Goal: Transaction & Acquisition: Obtain resource

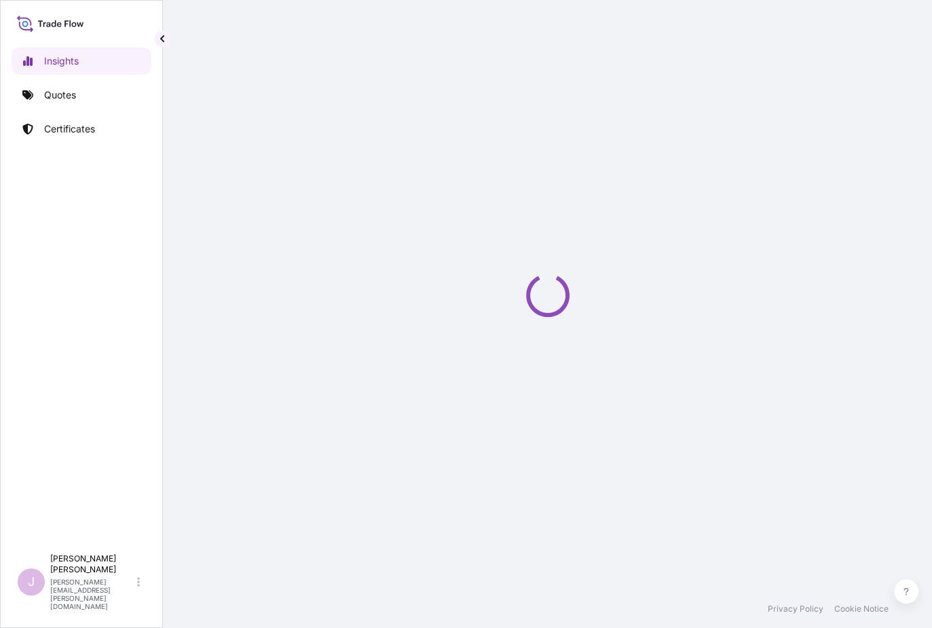
select select "2025"
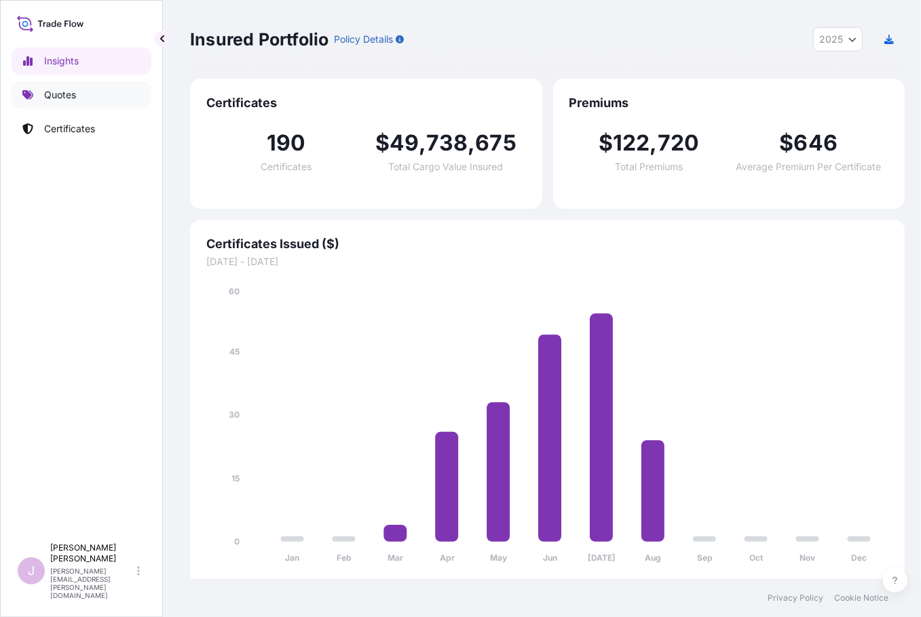
click at [66, 94] on p "Quotes" at bounding box center [60, 95] width 32 height 14
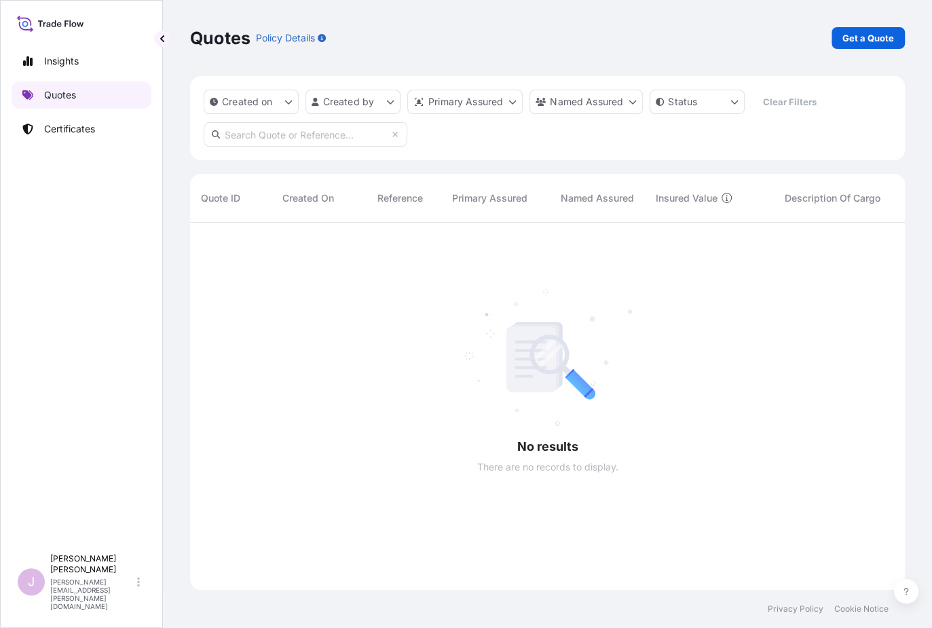
scroll to position [406, 704]
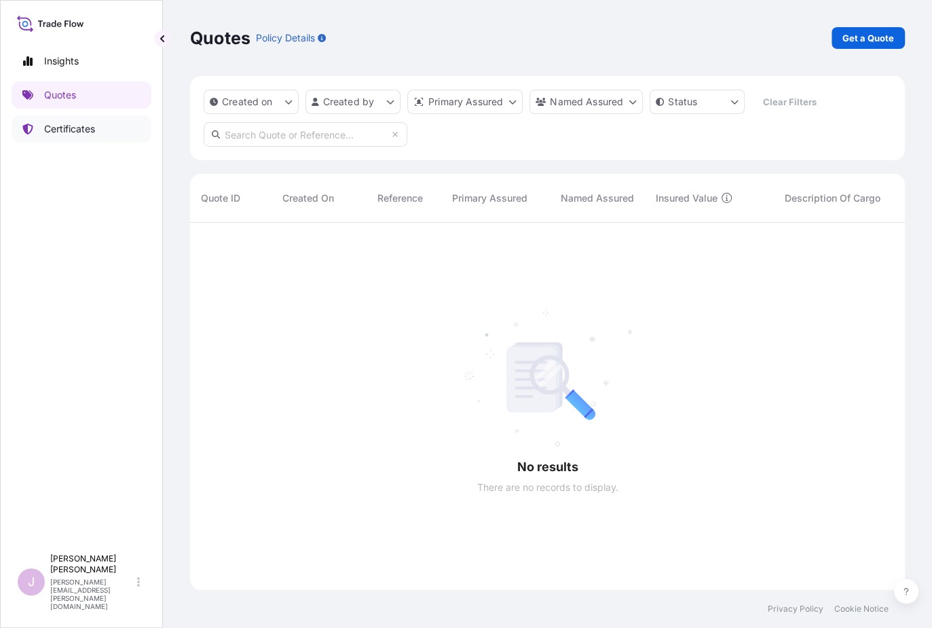
click at [77, 130] on p "Certificates" at bounding box center [69, 129] width 51 height 14
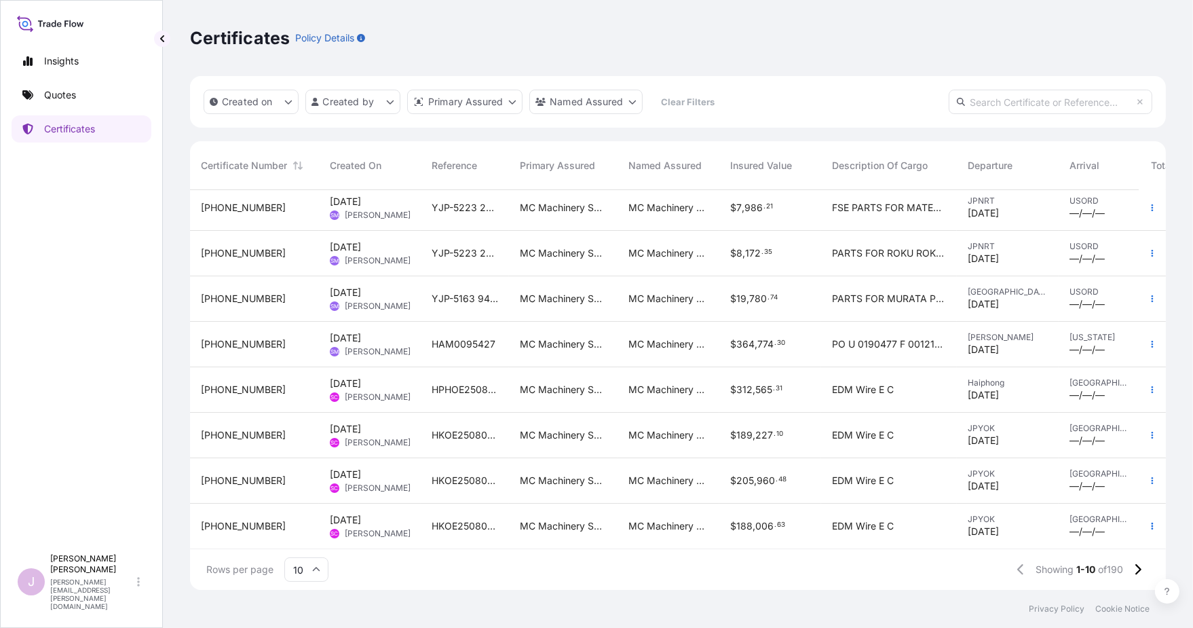
scroll to position [106, 0]
click at [312, 567] on icon at bounding box center [316, 569] width 8 height 8
click at [307, 526] on div "50" at bounding box center [306, 532] width 33 height 26
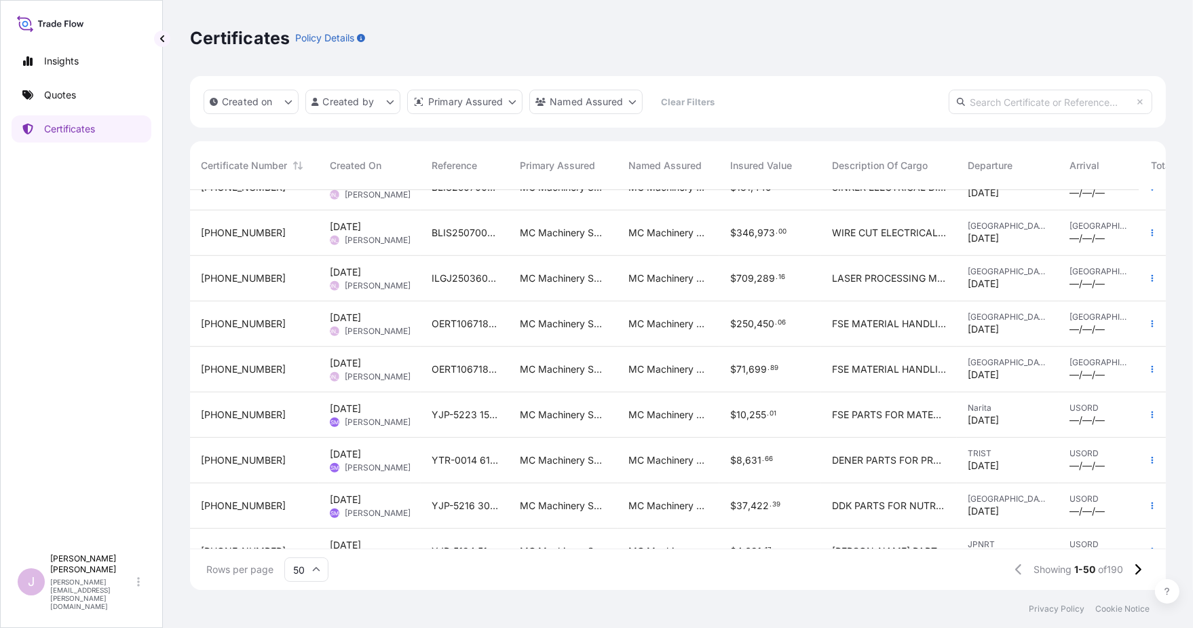
scroll to position [1493, 0]
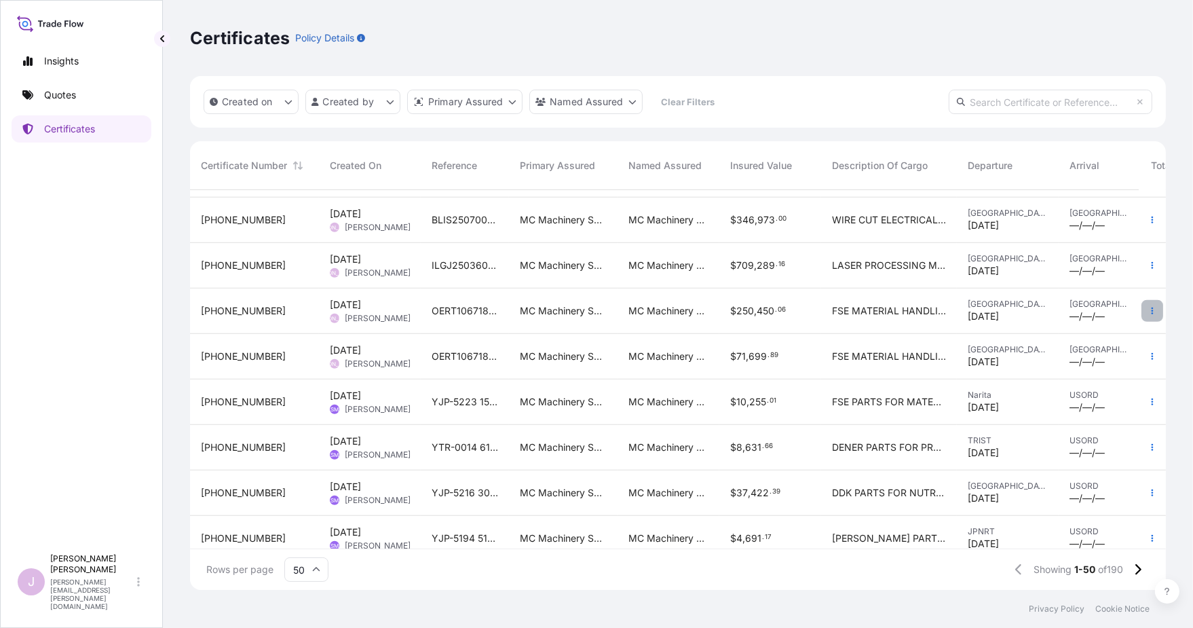
click at [931, 308] on button "button" at bounding box center [1152, 311] width 22 height 22
click at [931, 313] on p "Duplicate quote" at bounding box center [1066, 314] width 71 height 14
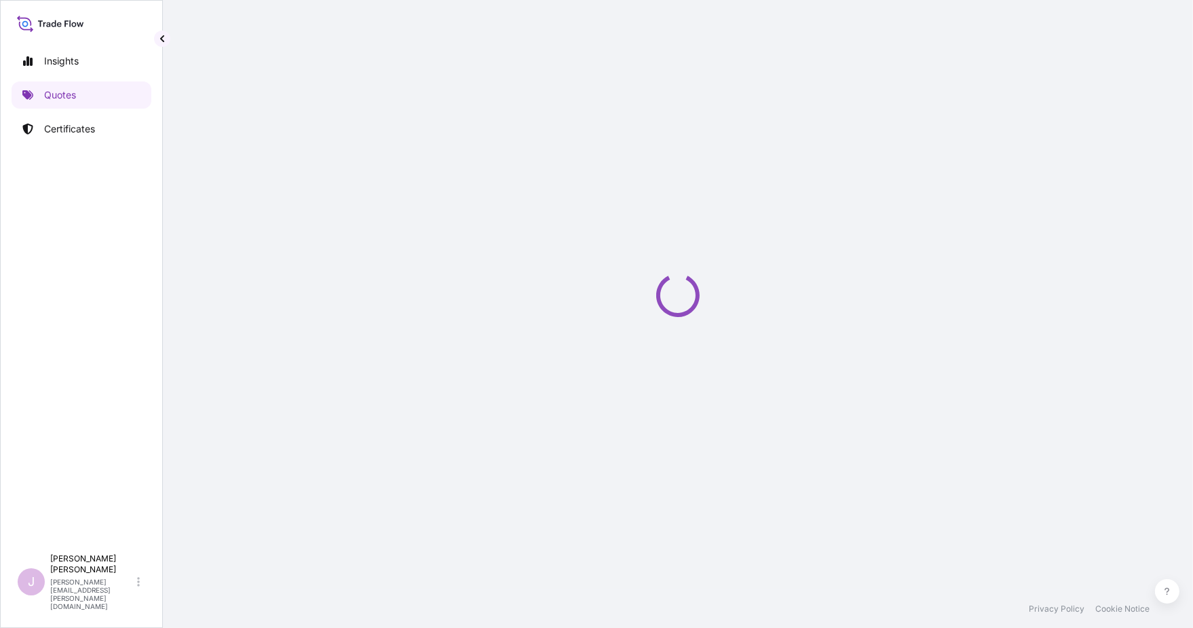
select select "Ocean Vessel"
select select "Road / Inland"
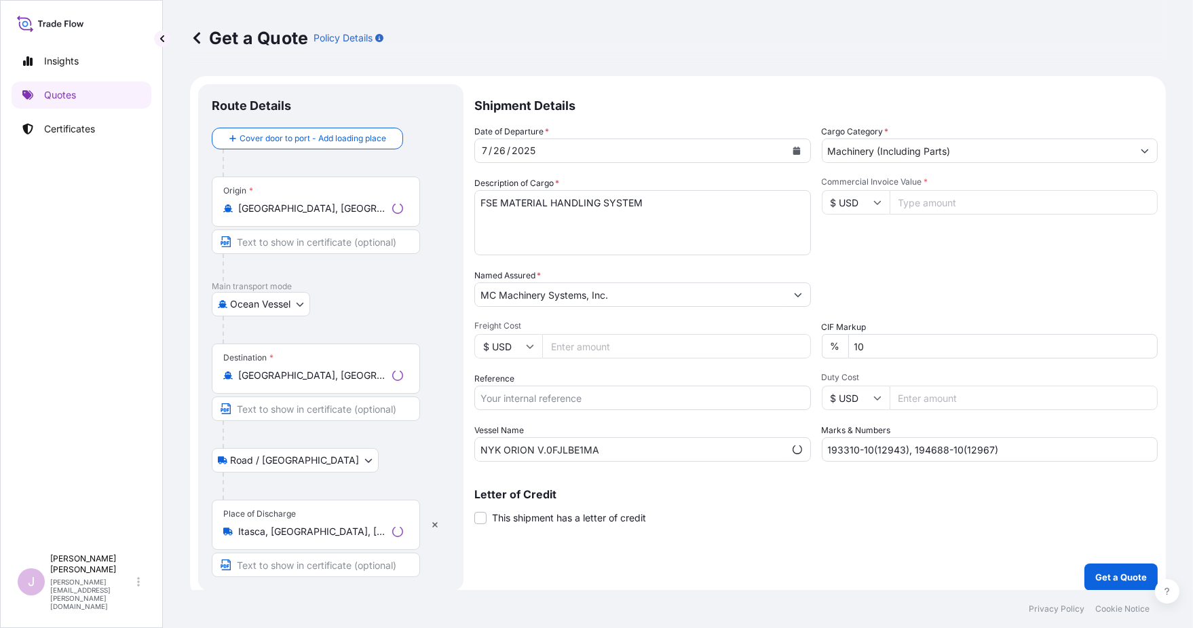
scroll to position [7, 0]
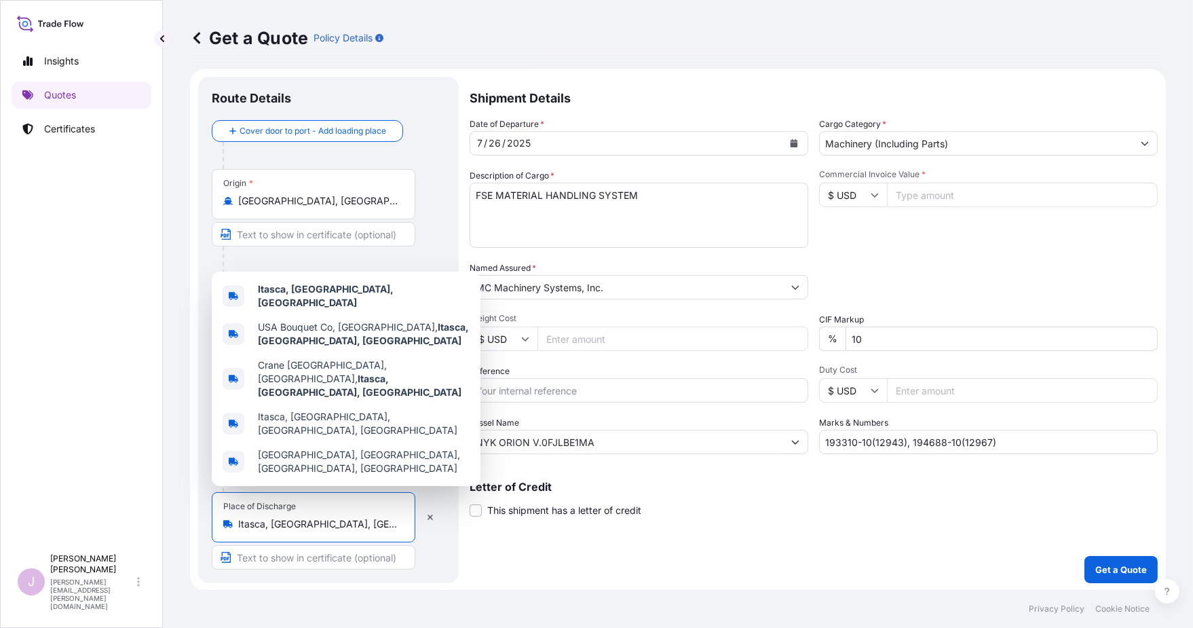
drag, startPoint x: 309, startPoint y: 520, endPoint x: 124, endPoint y: 517, distance: 185.3
click at [126, 517] on div "Insights Quotes Certificates J Janet Alvarado janet.alvarado@mcmachinery.com Ge…" at bounding box center [596, 314] width 1193 height 628
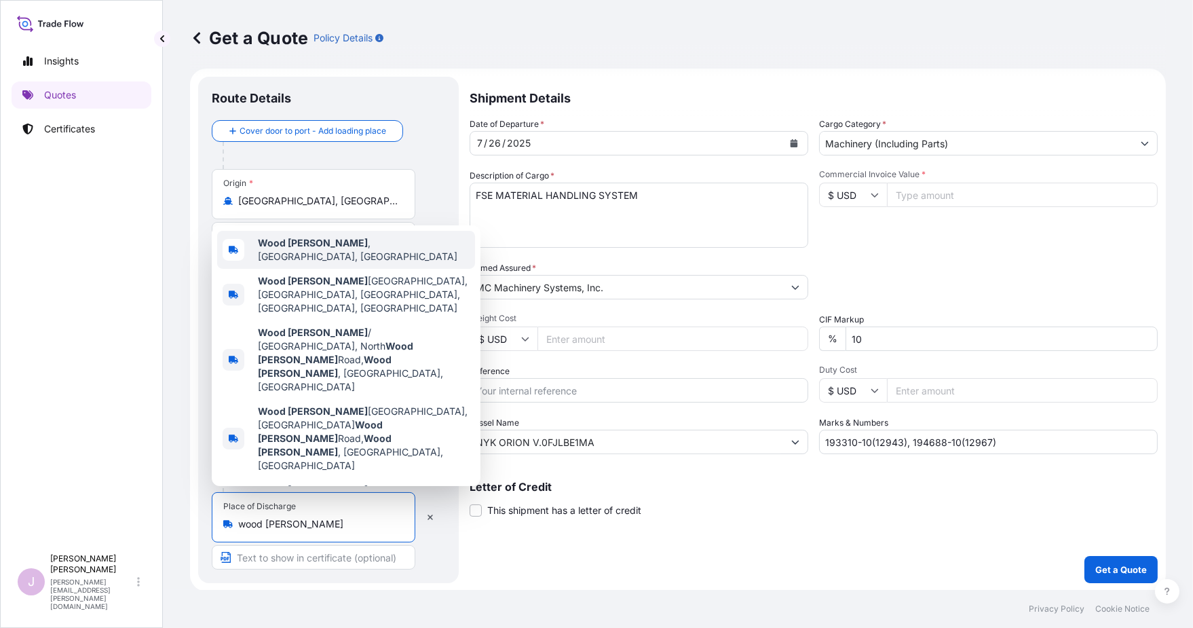
click at [309, 263] on span "Wood Dale , IL, USA" at bounding box center [364, 249] width 212 height 27
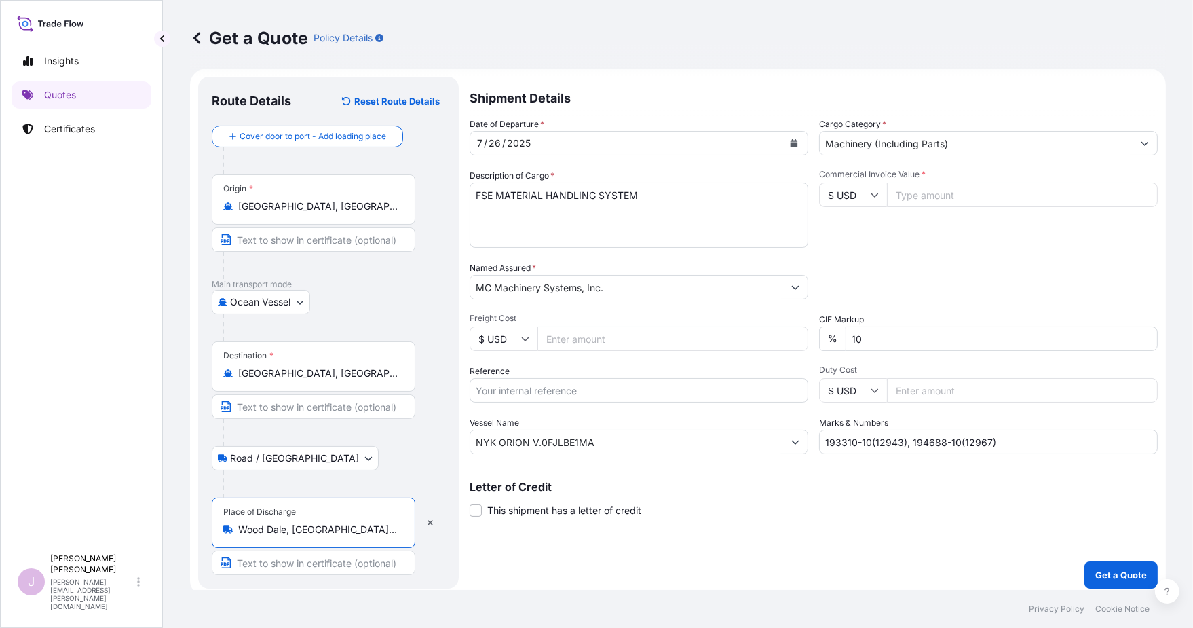
type input "Wood Dale, IL, USA"
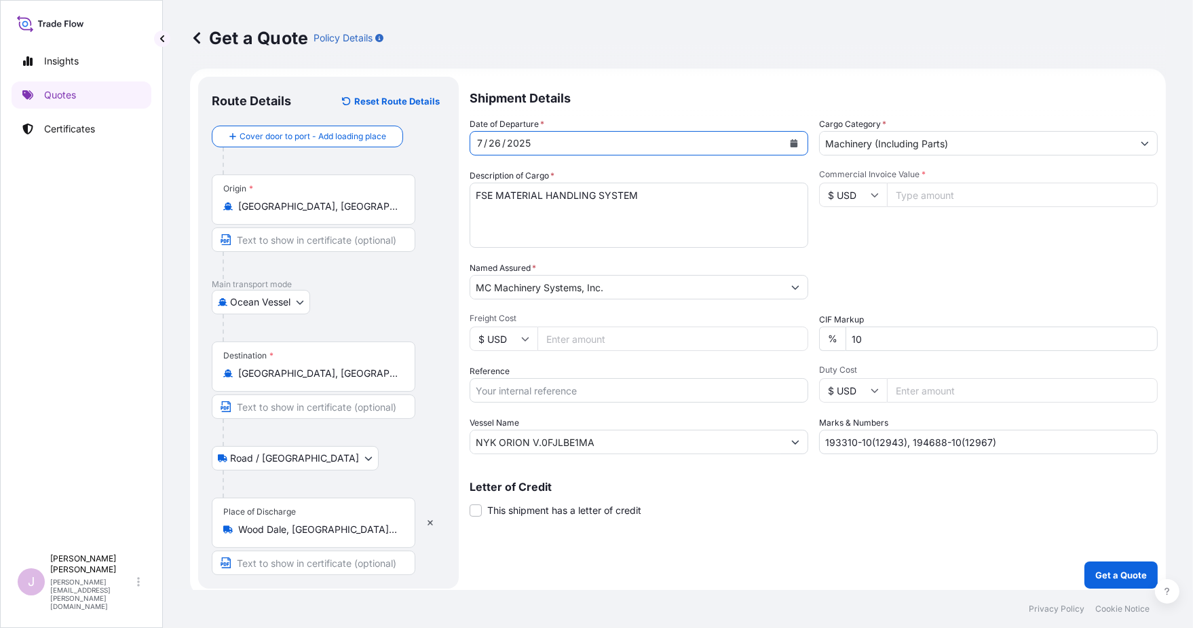
click at [783, 142] on button "Calendar" at bounding box center [794, 143] width 22 height 22
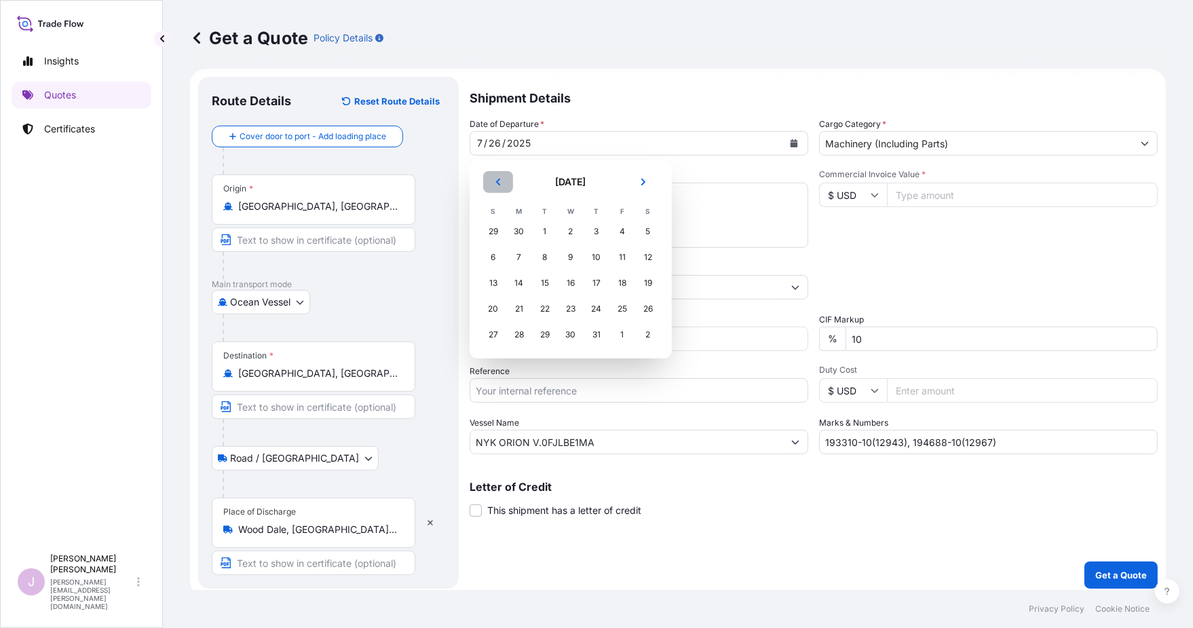
click at [495, 176] on button "Previous" at bounding box center [498, 182] width 30 height 22
click at [495, 179] on icon "Previous" at bounding box center [498, 182] width 8 height 8
click at [636, 183] on button "Next" at bounding box center [643, 182] width 30 height 22
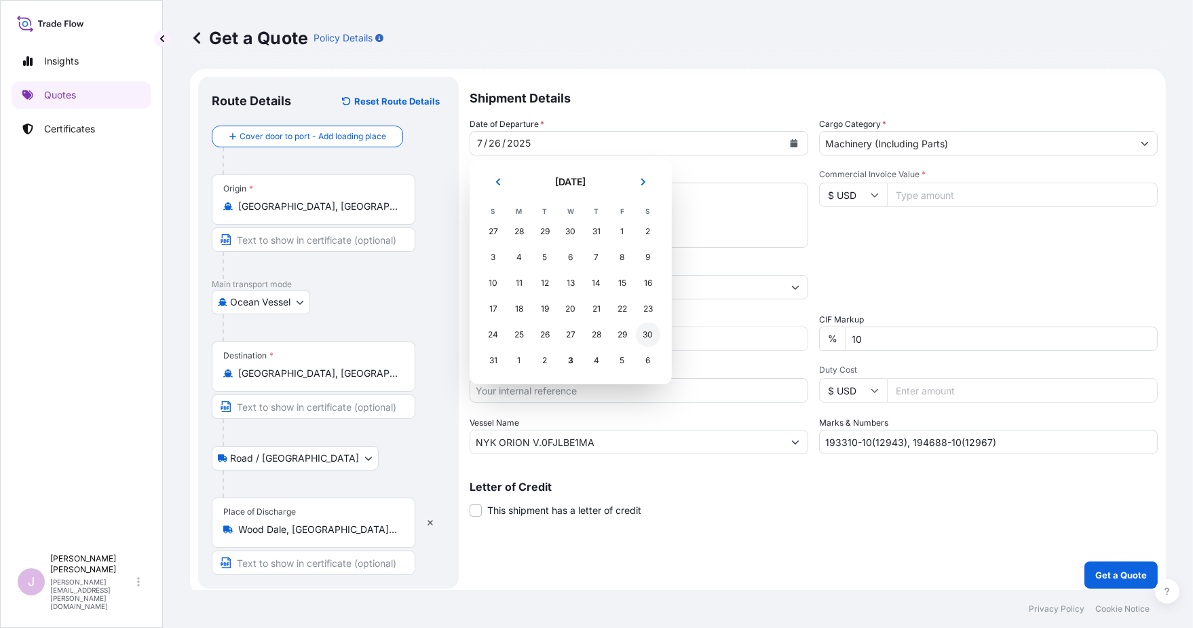
click at [650, 332] on div "30" at bounding box center [648, 334] width 24 height 24
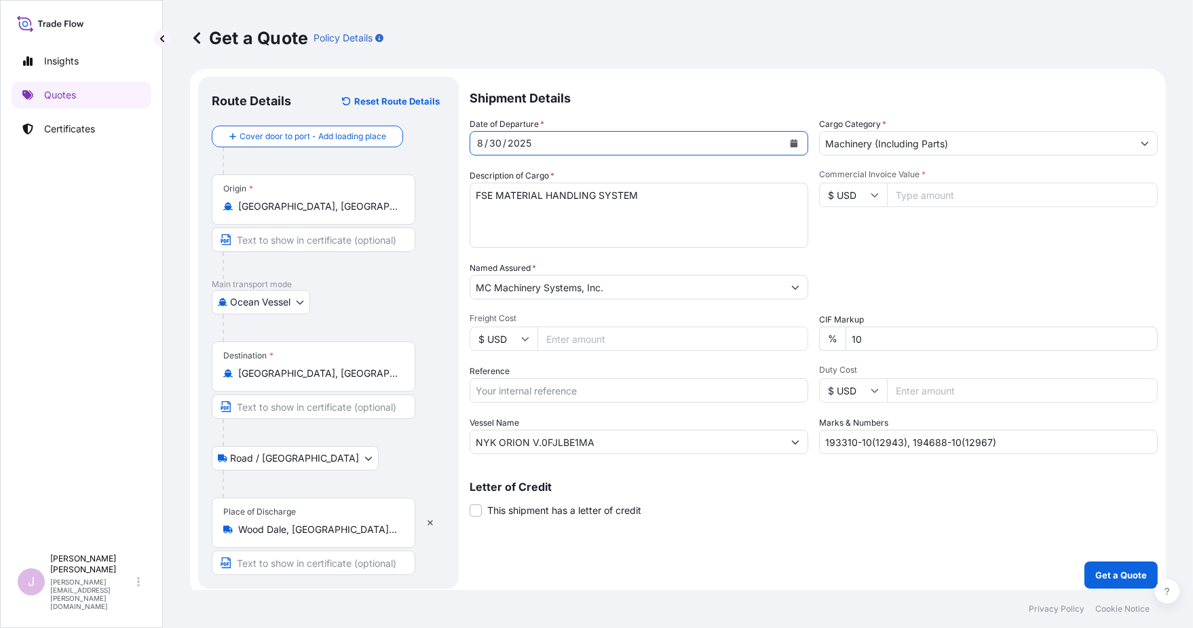
scroll to position [14, 0]
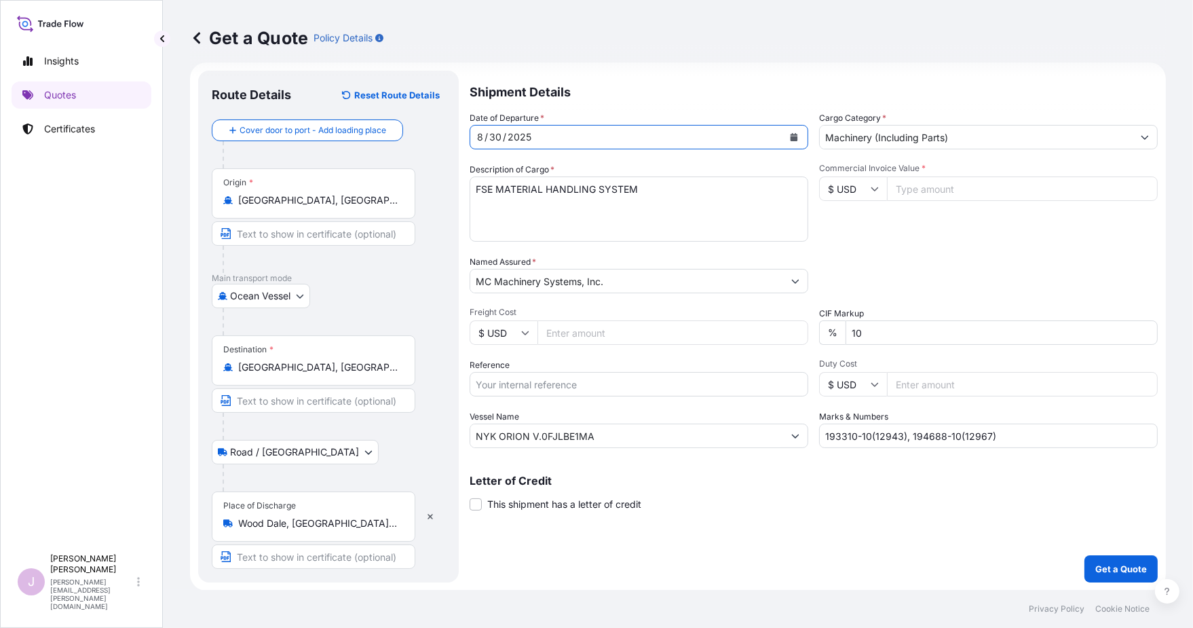
click at [554, 332] on input "Freight Cost" at bounding box center [672, 332] width 271 height 24
click at [564, 335] on input "Freight Cost" at bounding box center [672, 332] width 271 height 24
paste input "5620.00"
type input "5620.00"
click at [501, 388] on input "Reference" at bounding box center [639, 384] width 339 height 24
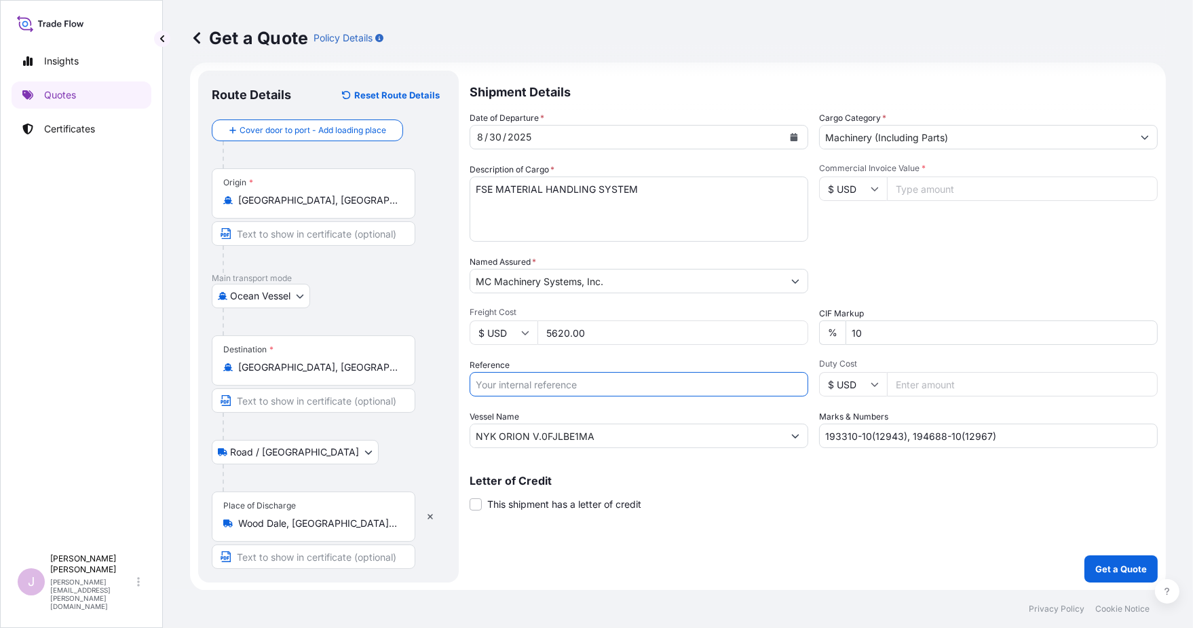
type input "o"
type input "OERT106718Y00065"
paste input "ONE HUMBER V.0FJLL"
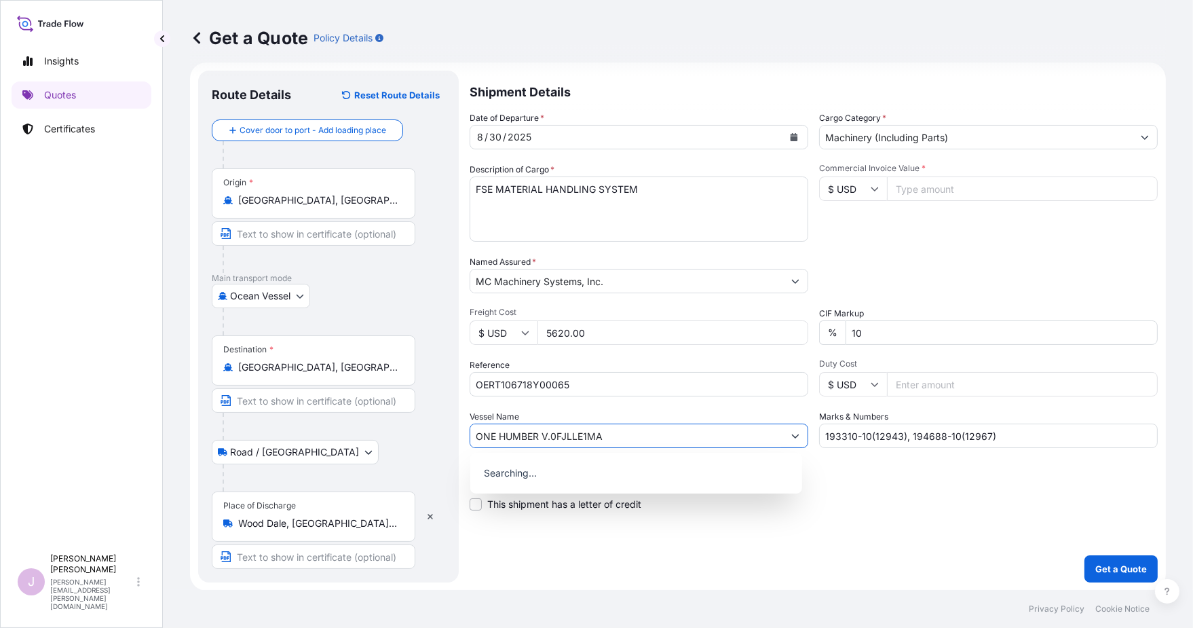
drag, startPoint x: 601, startPoint y: 436, endPoint x: 359, endPoint y: 444, distance: 242.4
click at [352, 434] on form "Route Details Reset Route Details Cover door to port - Add loading place Place …" at bounding box center [678, 326] width 976 height 528
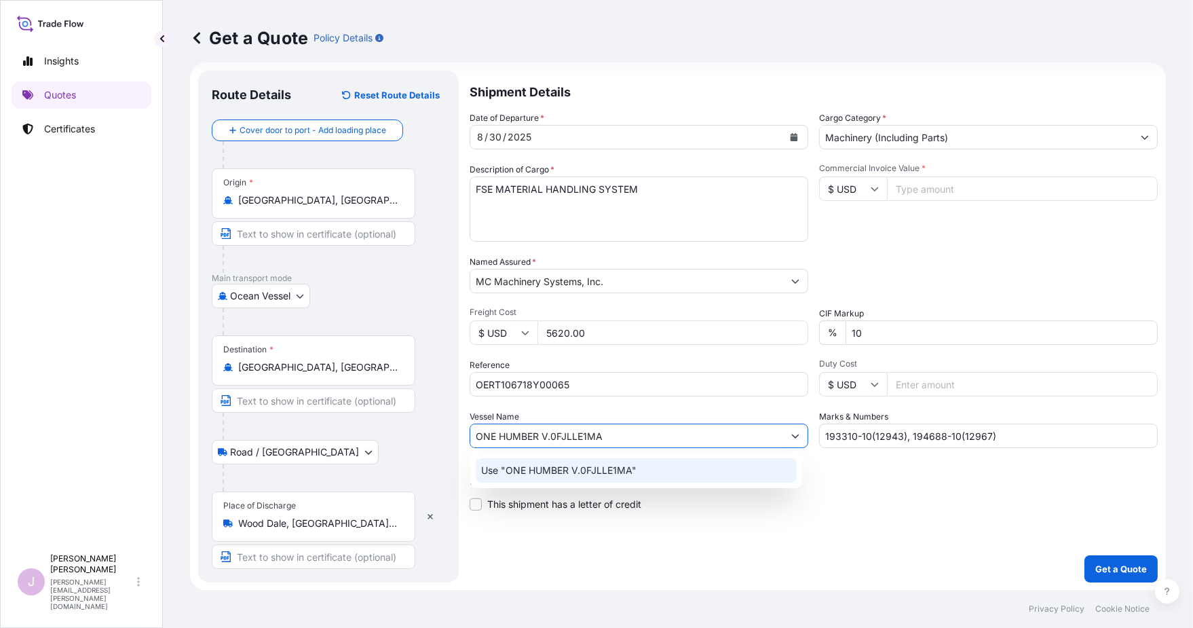
type input "ONE HUMBER V.0FJLLE1MA"
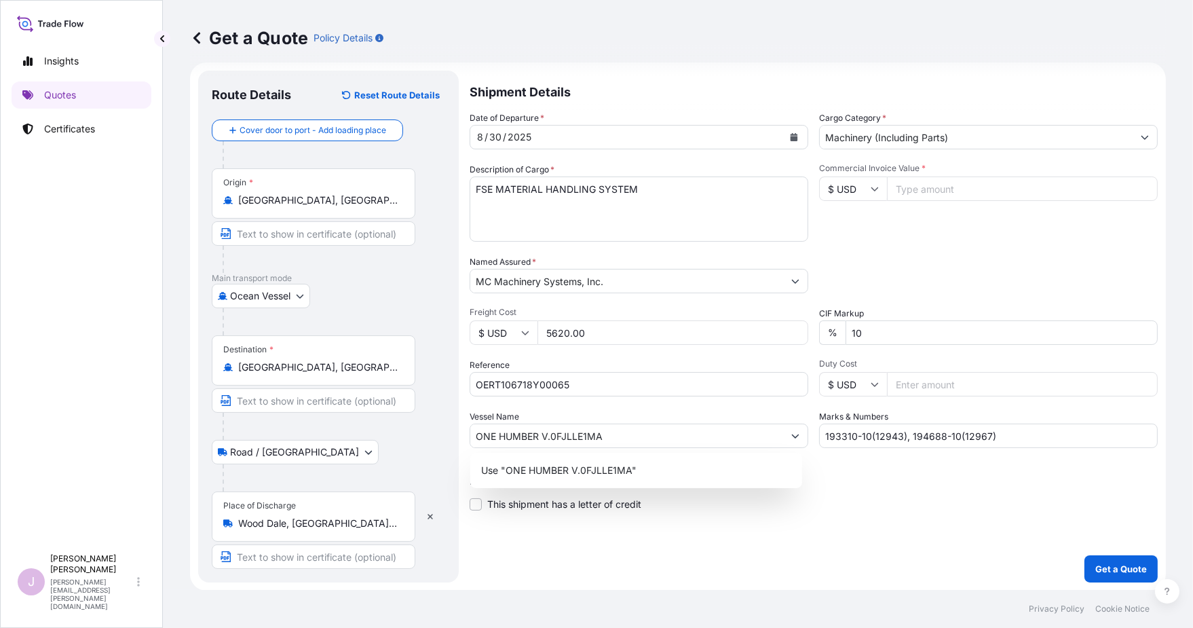
click at [797, 520] on div "Shipment Details Date of Departure * 8 / 30 / 2025 Cargo Category * Machinery (…" at bounding box center [814, 327] width 688 height 512
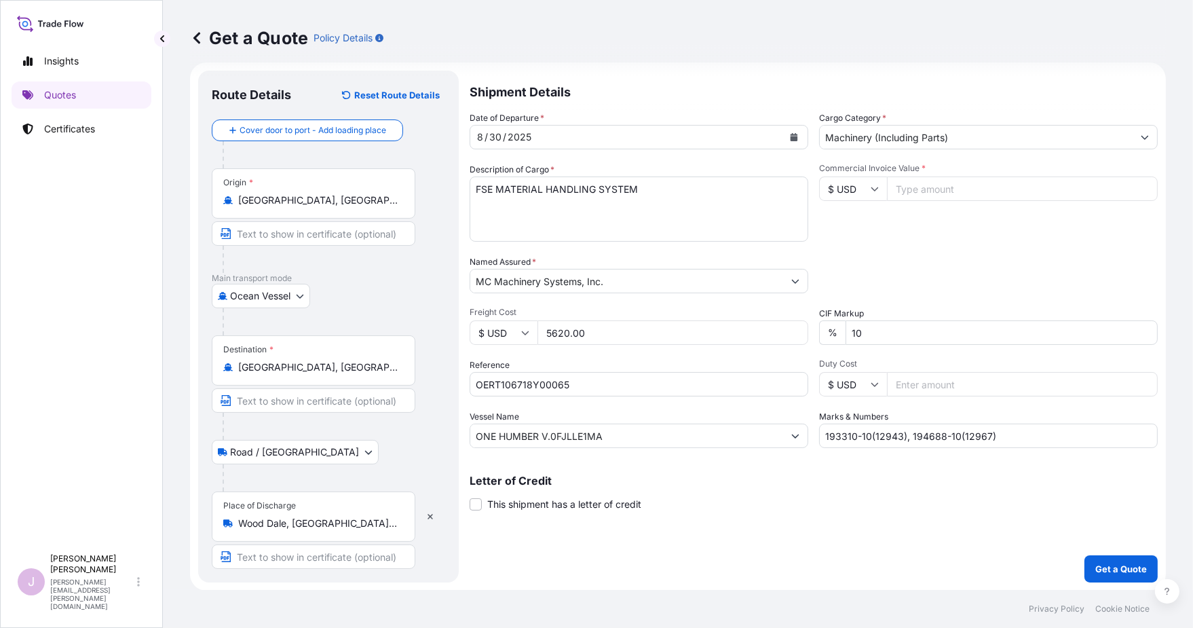
click at [907, 189] on input "Commercial Invoice Value *" at bounding box center [1022, 188] width 271 height 24
paste input "145491.50"
type input "145491.50"
drag, startPoint x: 981, startPoint y: 436, endPoint x: 634, endPoint y: 450, distance: 346.3
click at [641, 446] on div "Date of Departure * 8 / 30 / 2025 Cargo Category * Machinery (Including Parts) …" at bounding box center [814, 279] width 688 height 337
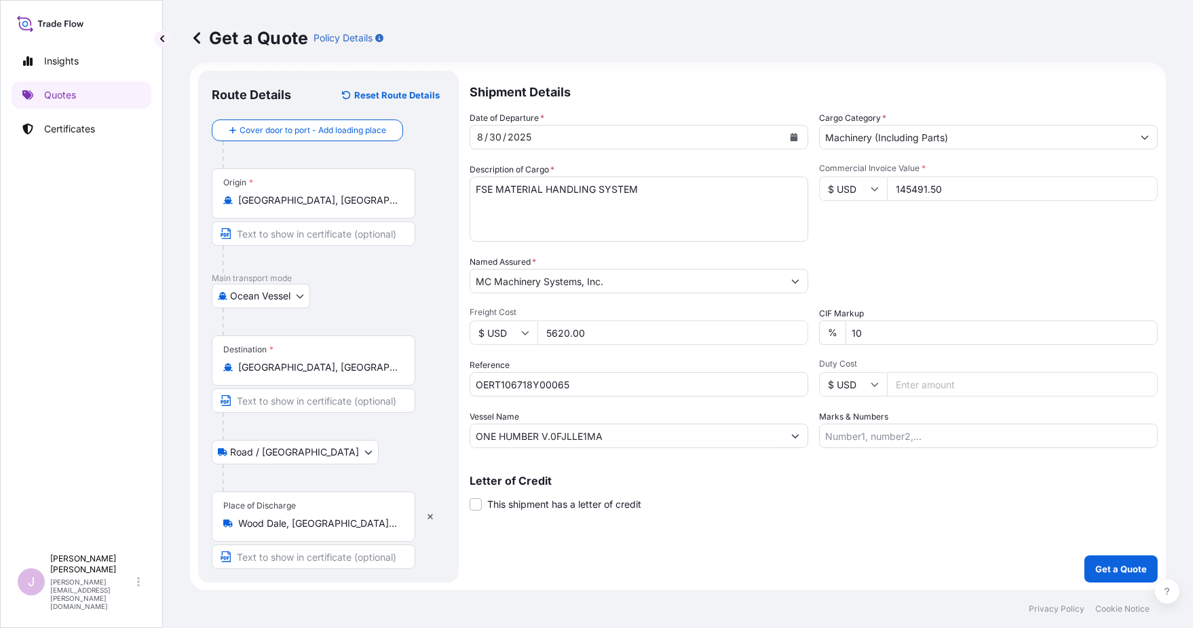
drag, startPoint x: 838, startPoint y: 436, endPoint x: 839, endPoint y: 426, distance: 10.3
click at [838, 436] on input "Marks & Numbers" at bounding box center [988, 435] width 339 height 24
drag, startPoint x: 939, startPoint y: 436, endPoint x: 700, endPoint y: 455, distance: 239.6
click at [699, 454] on div "Shipment Details Date of Departure * 8 / 30 / 2025 Cargo Category * Machinery (…" at bounding box center [814, 327] width 688 height 512
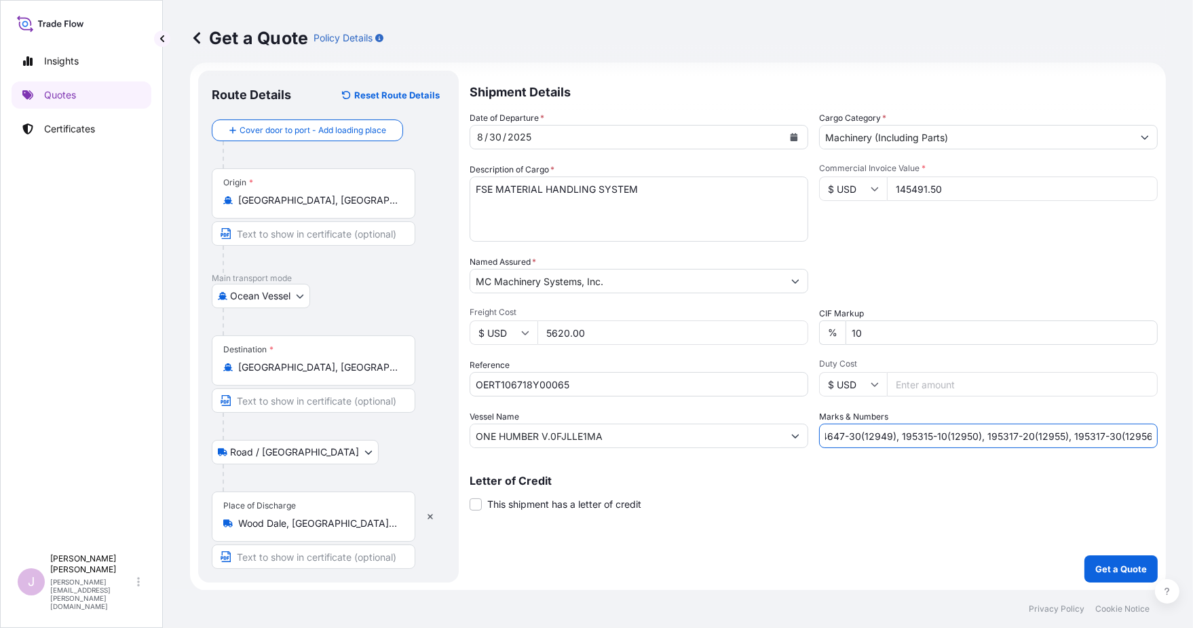
scroll to position [0, 18]
type input "194647-30(12949), 195315-10(12950), 195317-20(12955), 195317-30(12956)"
click at [931, 555] on button "Get a Quote" at bounding box center [1120, 568] width 73 height 27
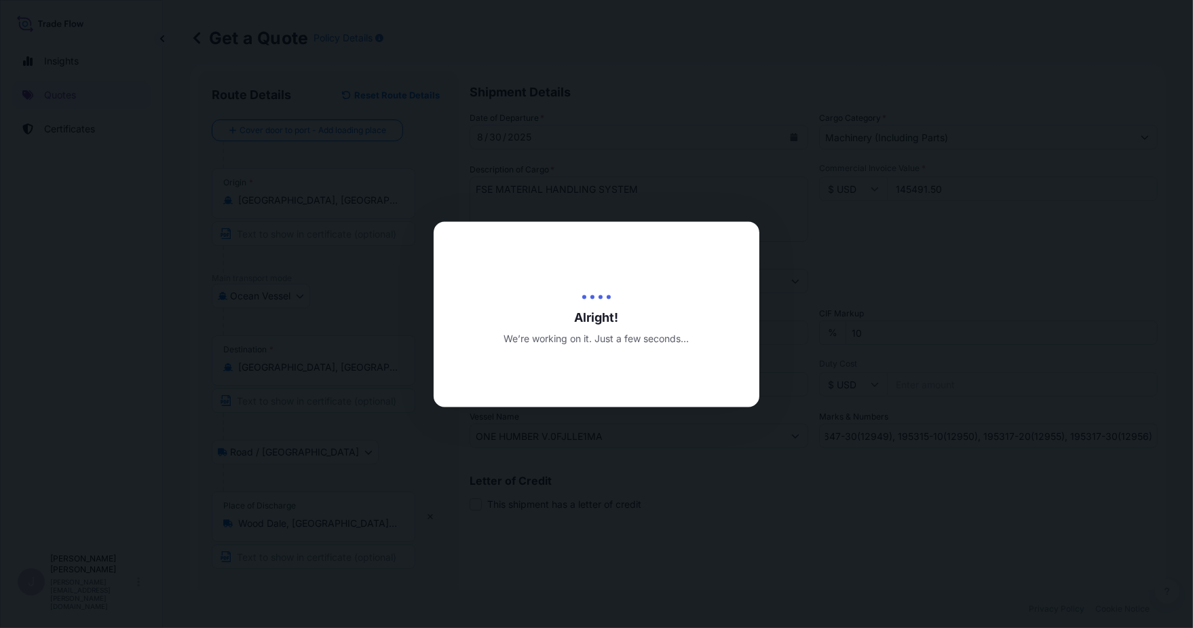
type input "09/03/2025"
select select "Ocean Vessel"
select select "Road / Inland"
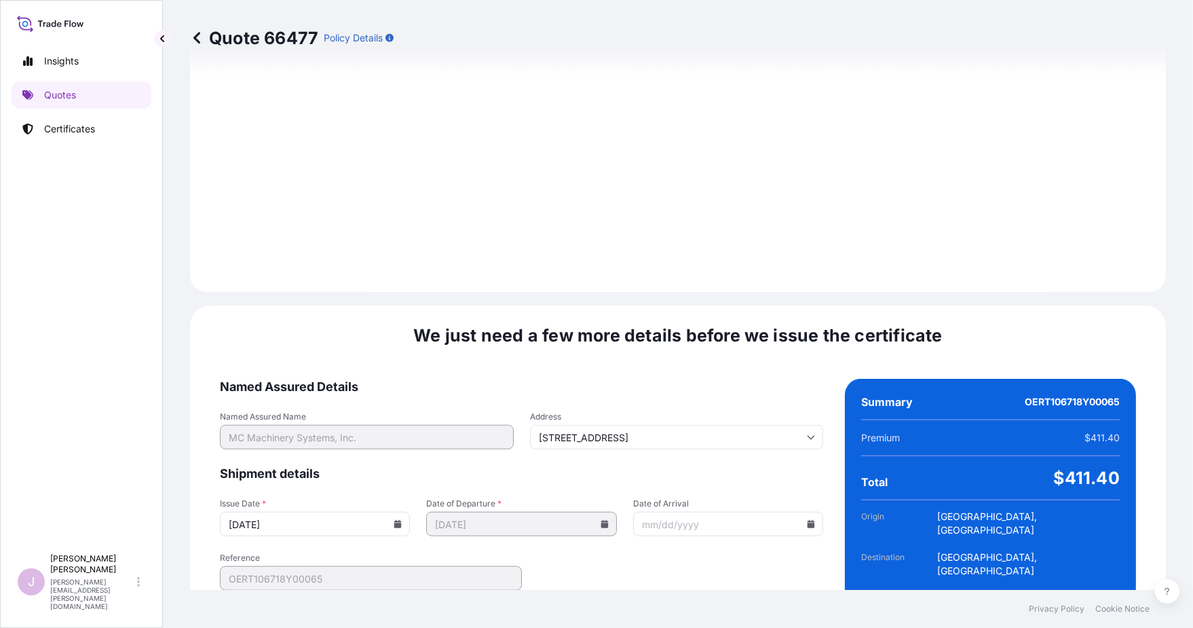
scroll to position [1597, 0]
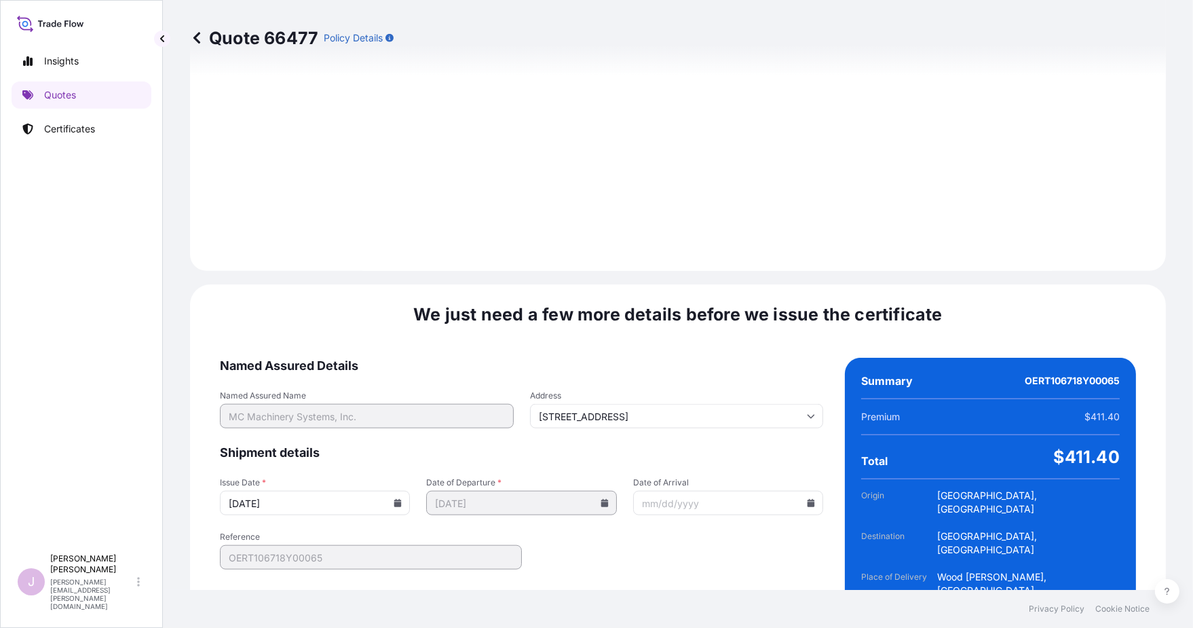
click at [931, 69] on div "Quote 66477 Policy Details" at bounding box center [678, 38] width 976 height 76
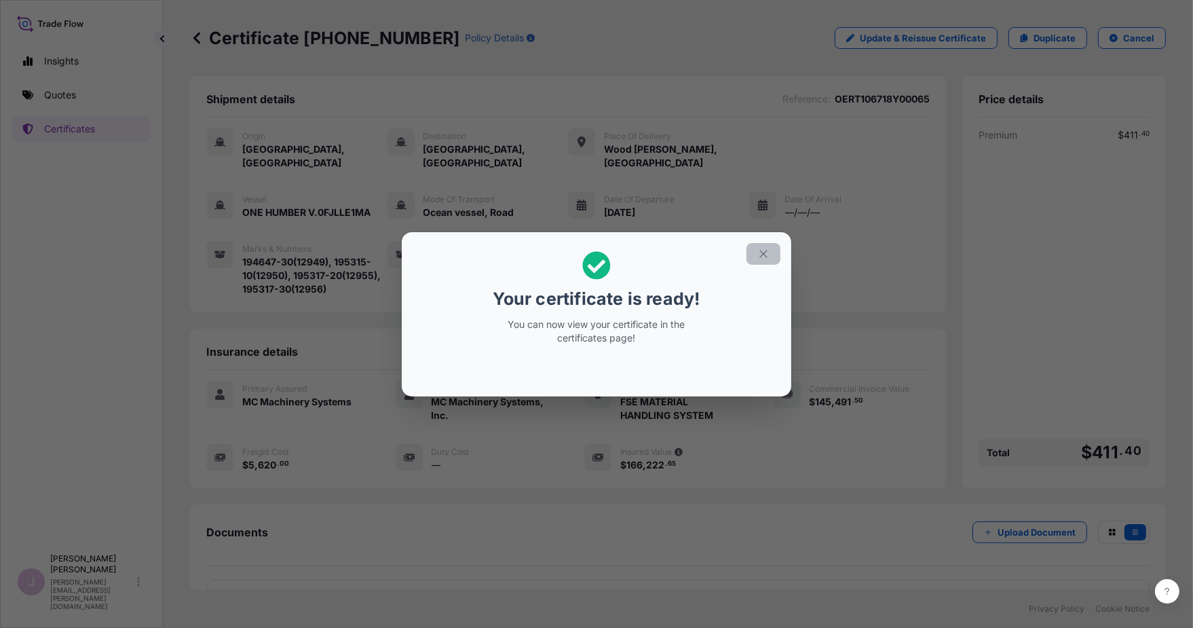
click at [763, 251] on icon "button" at bounding box center [763, 254] width 12 height 12
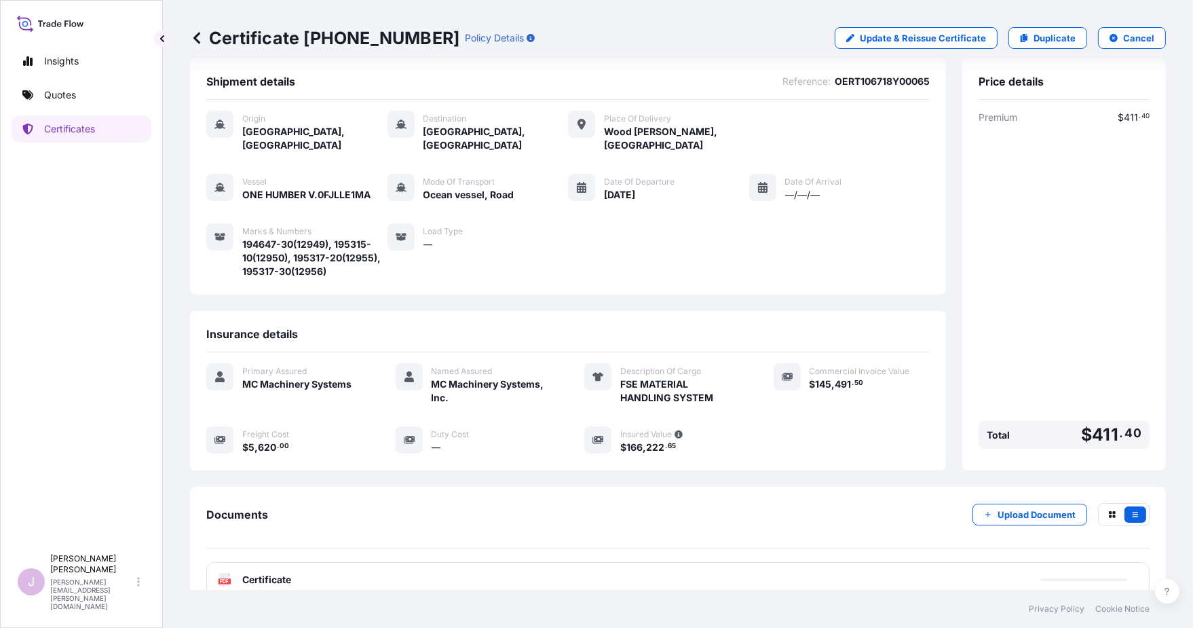
scroll to position [27, 0]
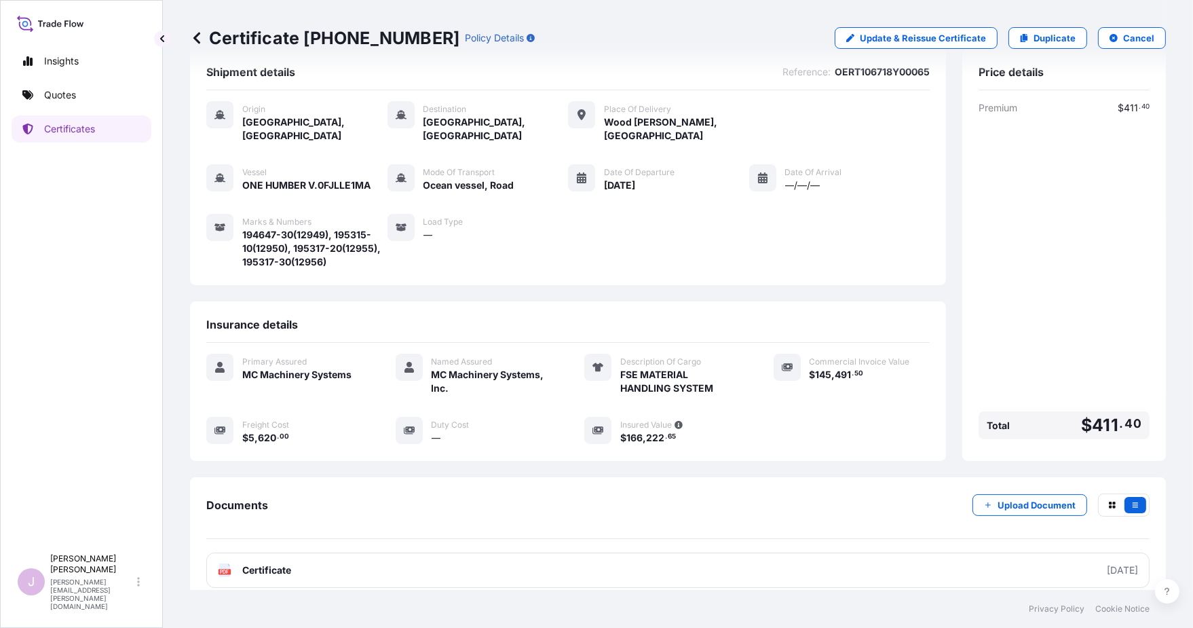
click at [931, 260] on div "Premium $ 411 . 40 Total $ 411 . 40" at bounding box center [1063, 272] width 171 height 343
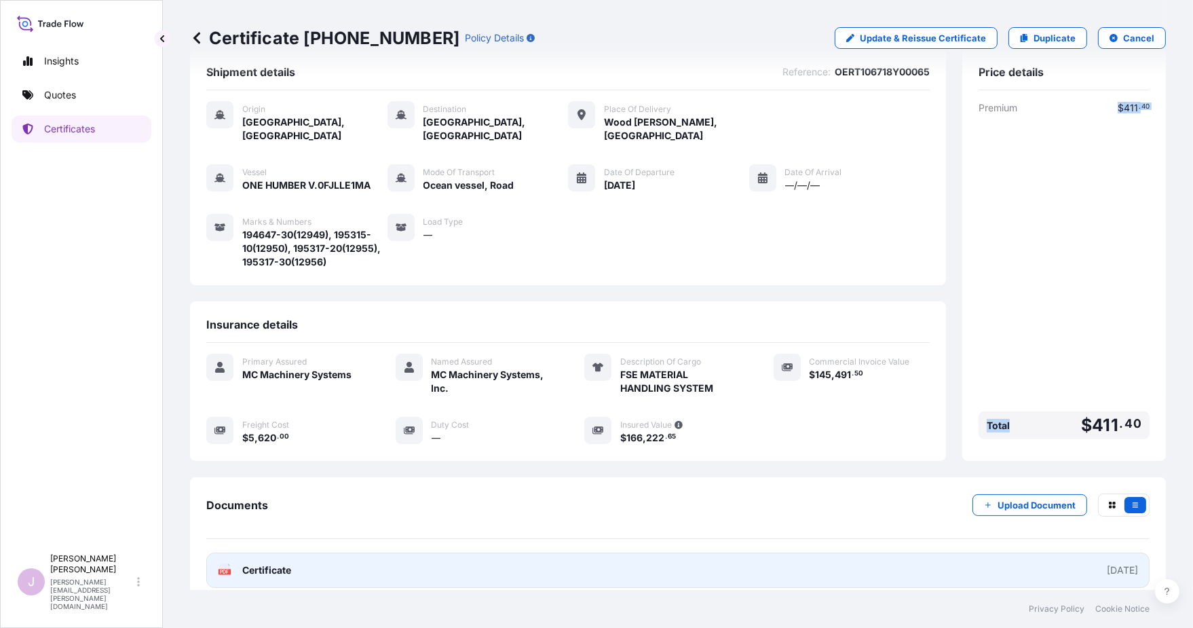
click at [267, 563] on span "Certificate" at bounding box center [266, 570] width 49 height 14
